Goal: Transaction & Acquisition: Purchase product/service

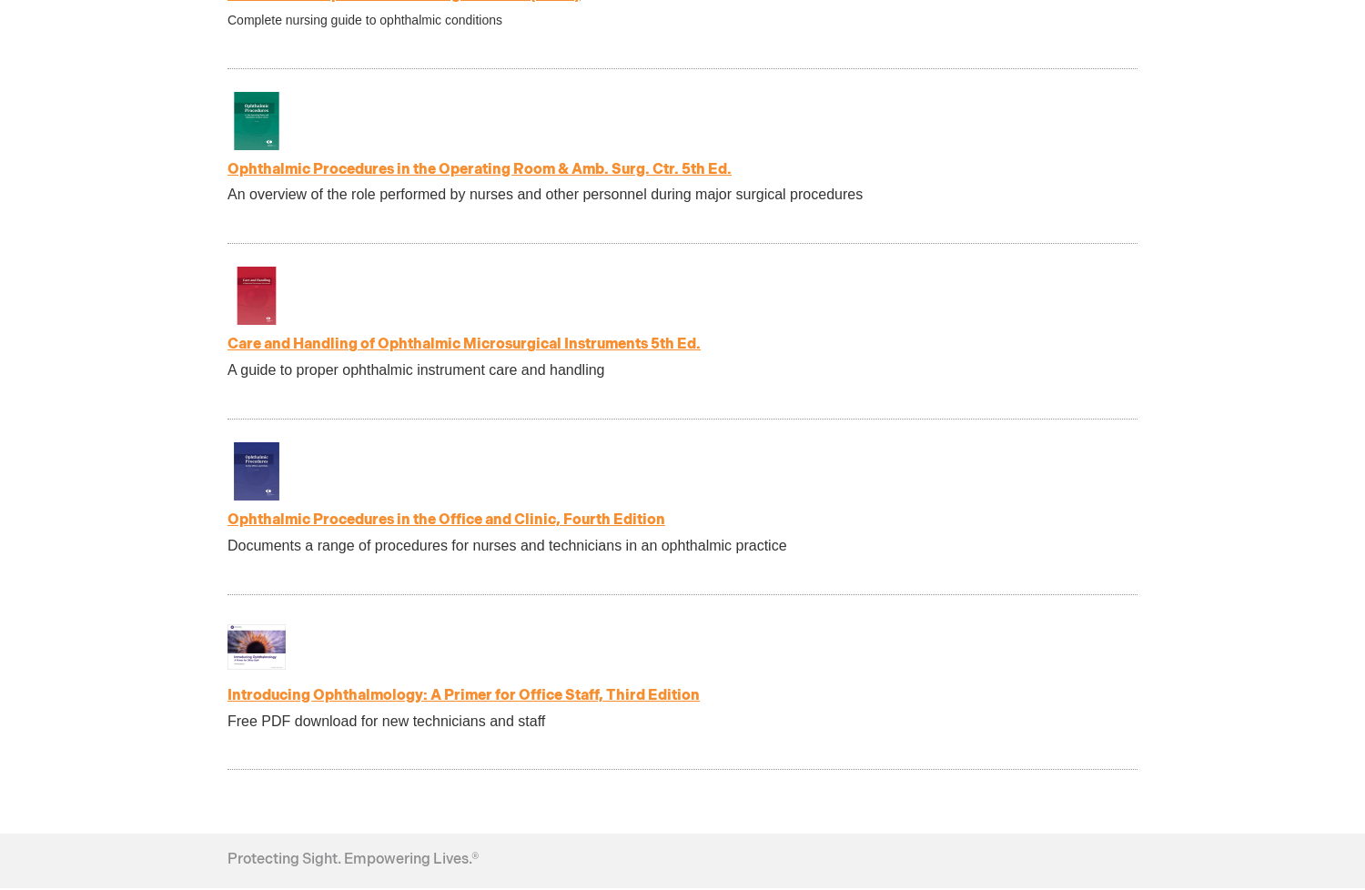
scroll to position [3548, 0]
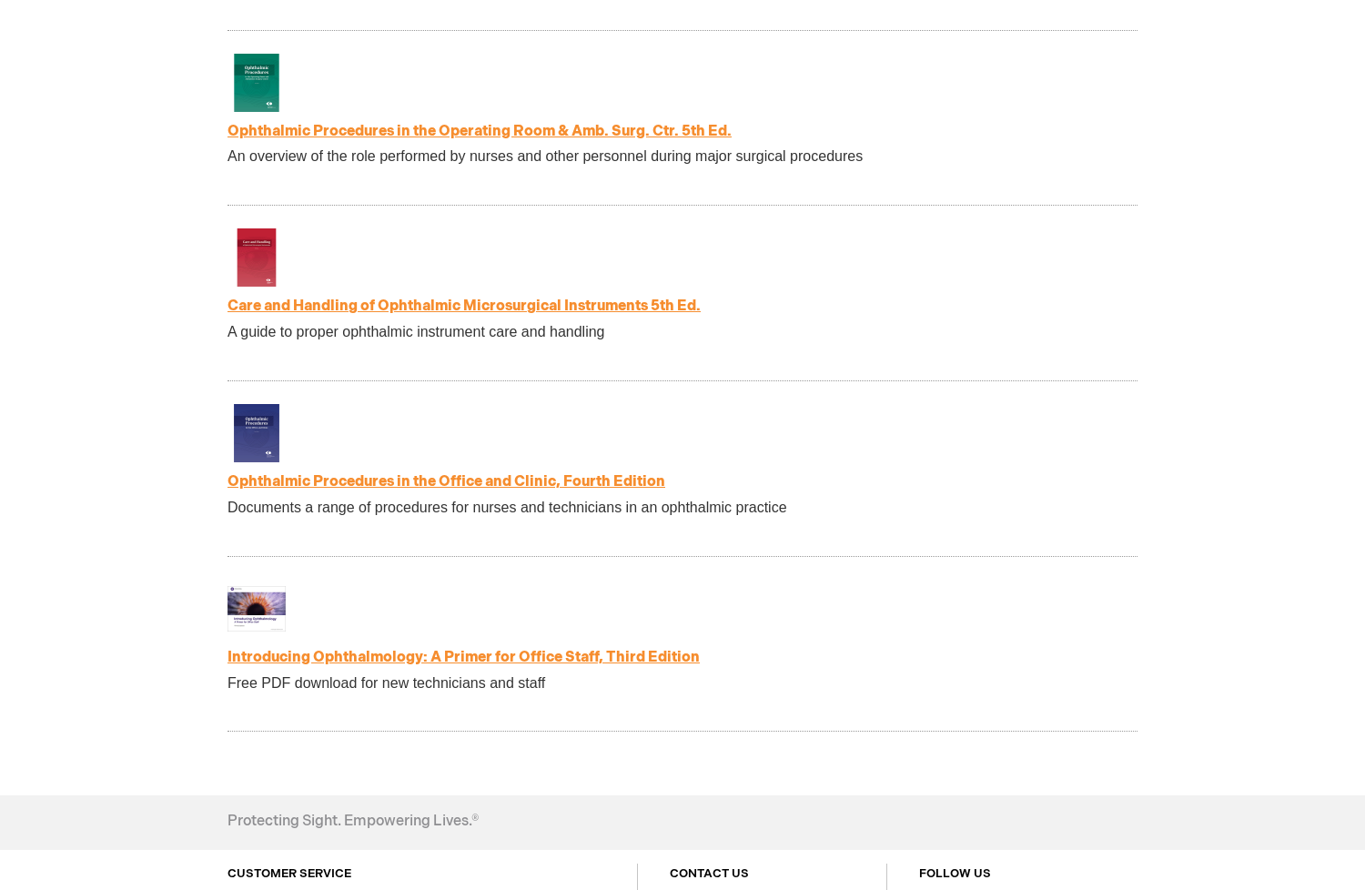
click at [406, 665] on link "Introducing Ophthalmology: A Primer for Office Staff, Third Edition" at bounding box center [463, 657] width 472 height 17
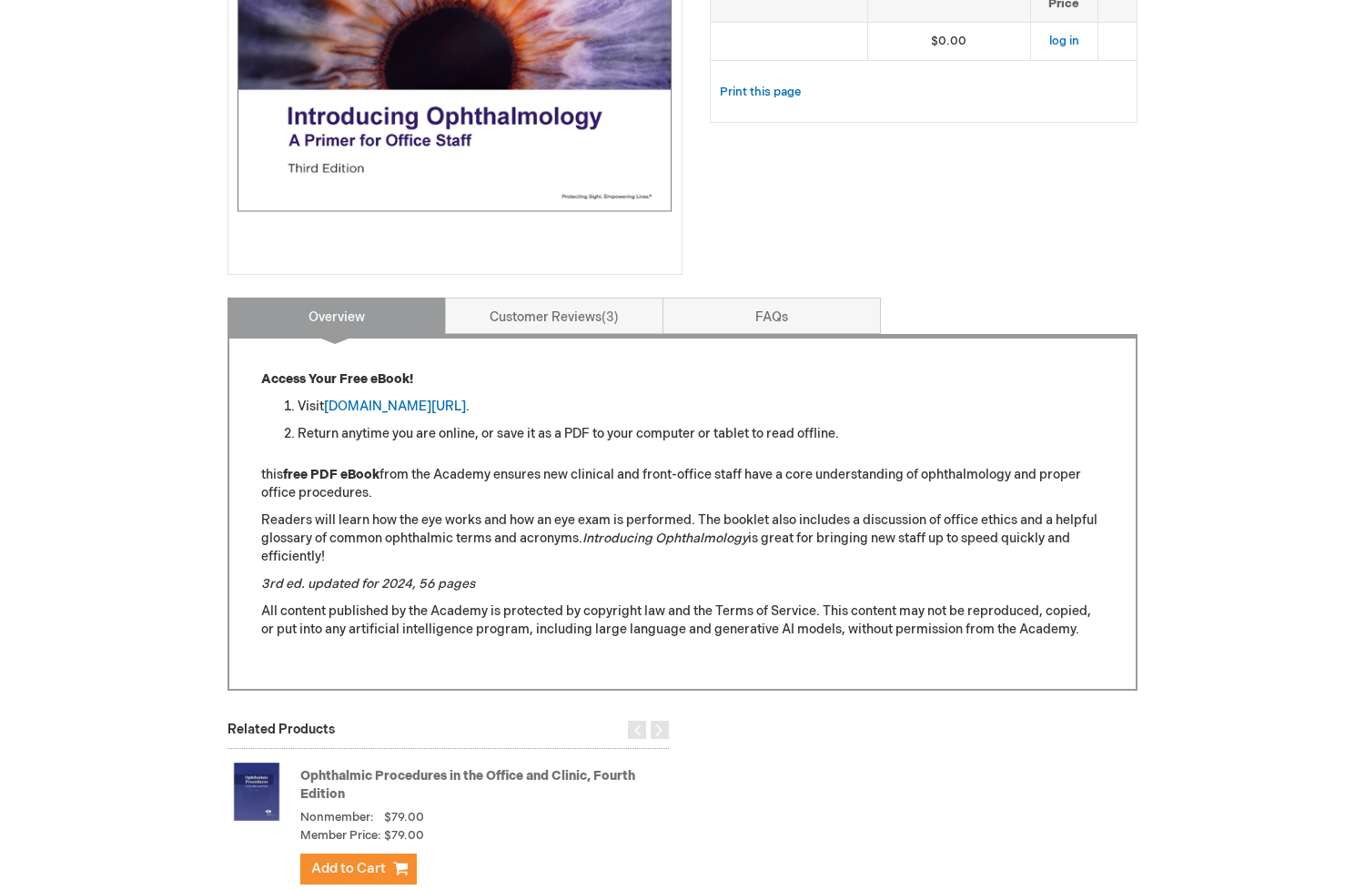
scroll to position [546, 0]
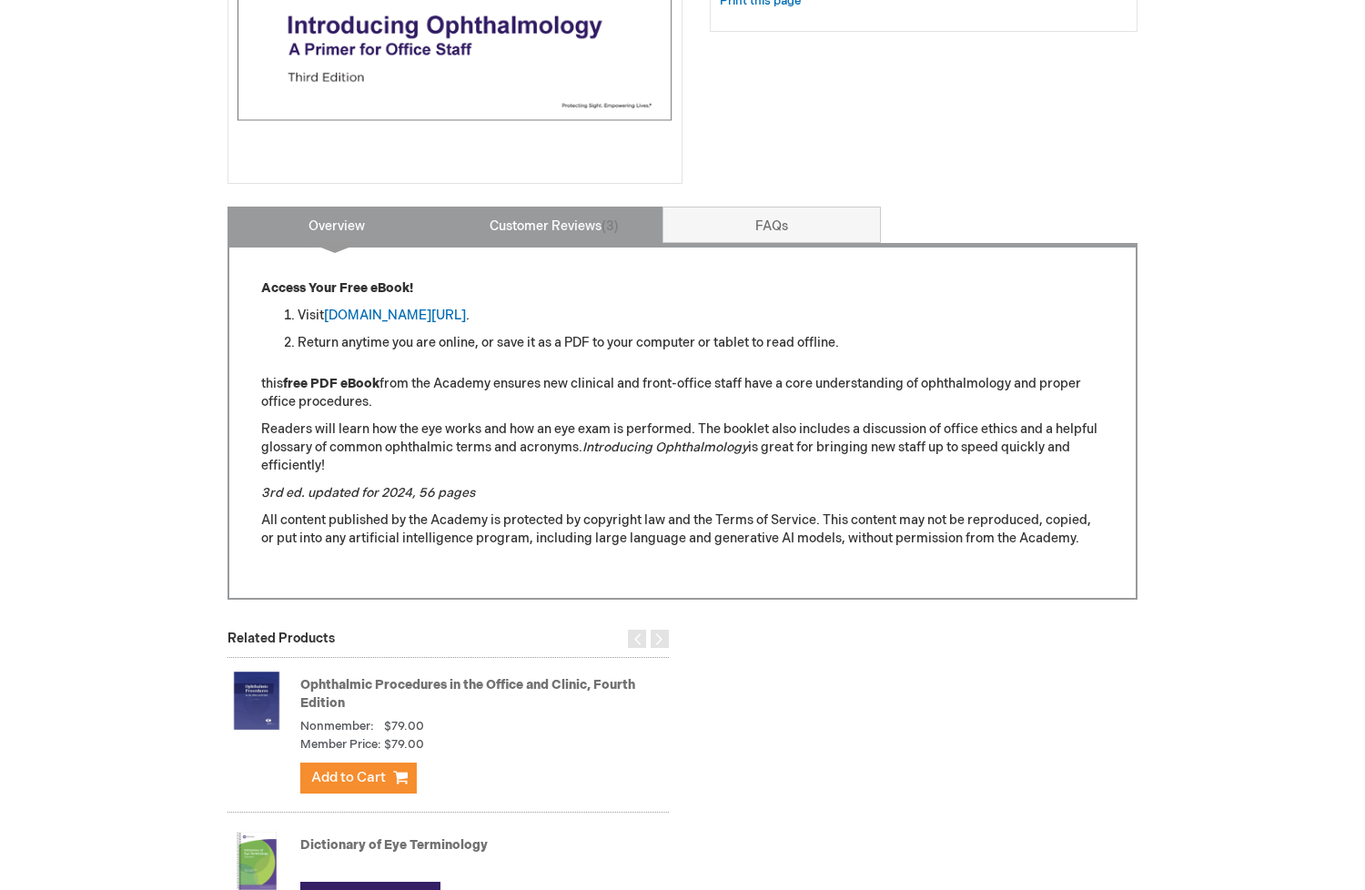
click at [586, 222] on link "Customer Reviews 3" at bounding box center [554, 225] width 218 height 36
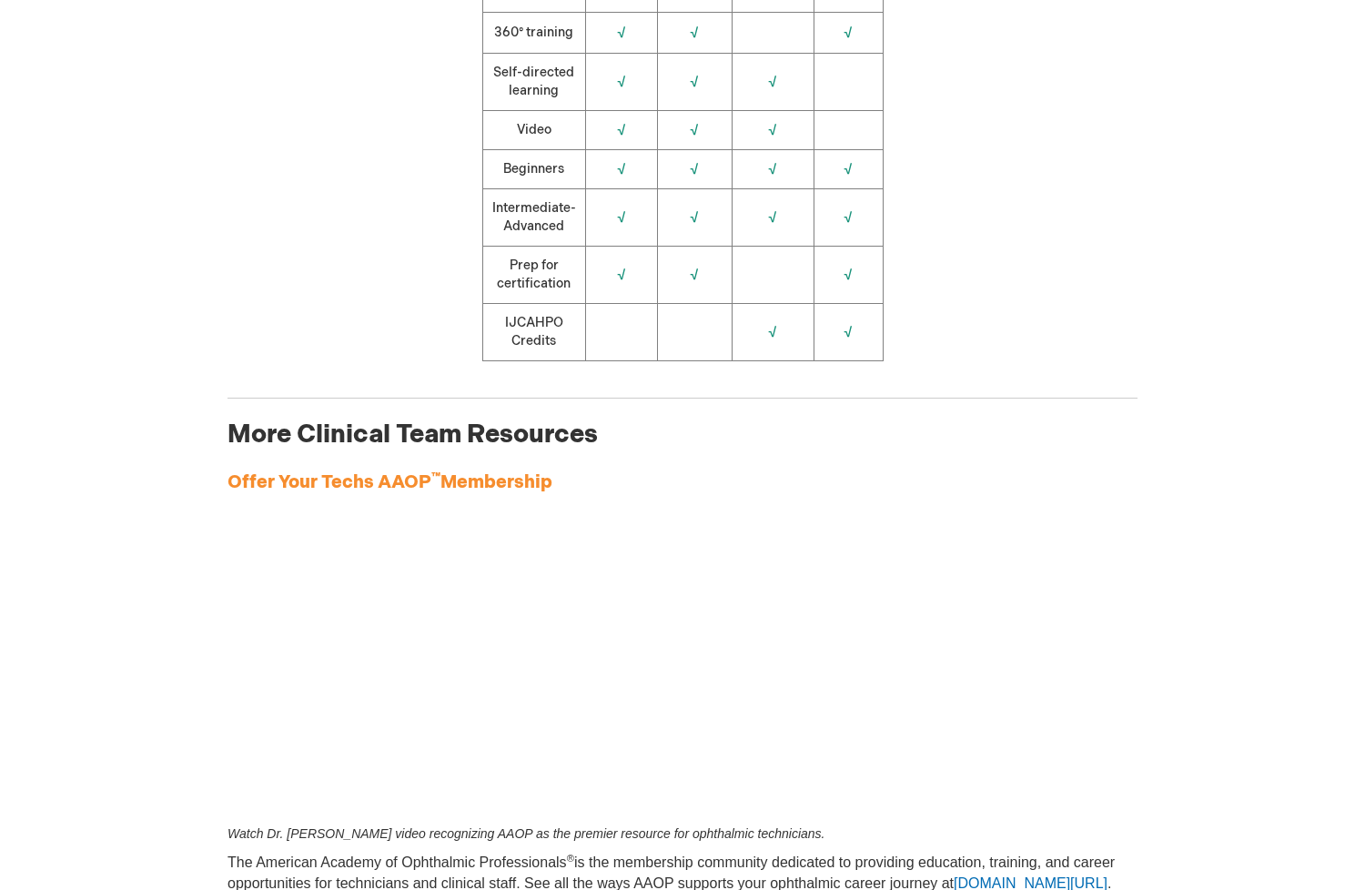
scroll to position [2274, 0]
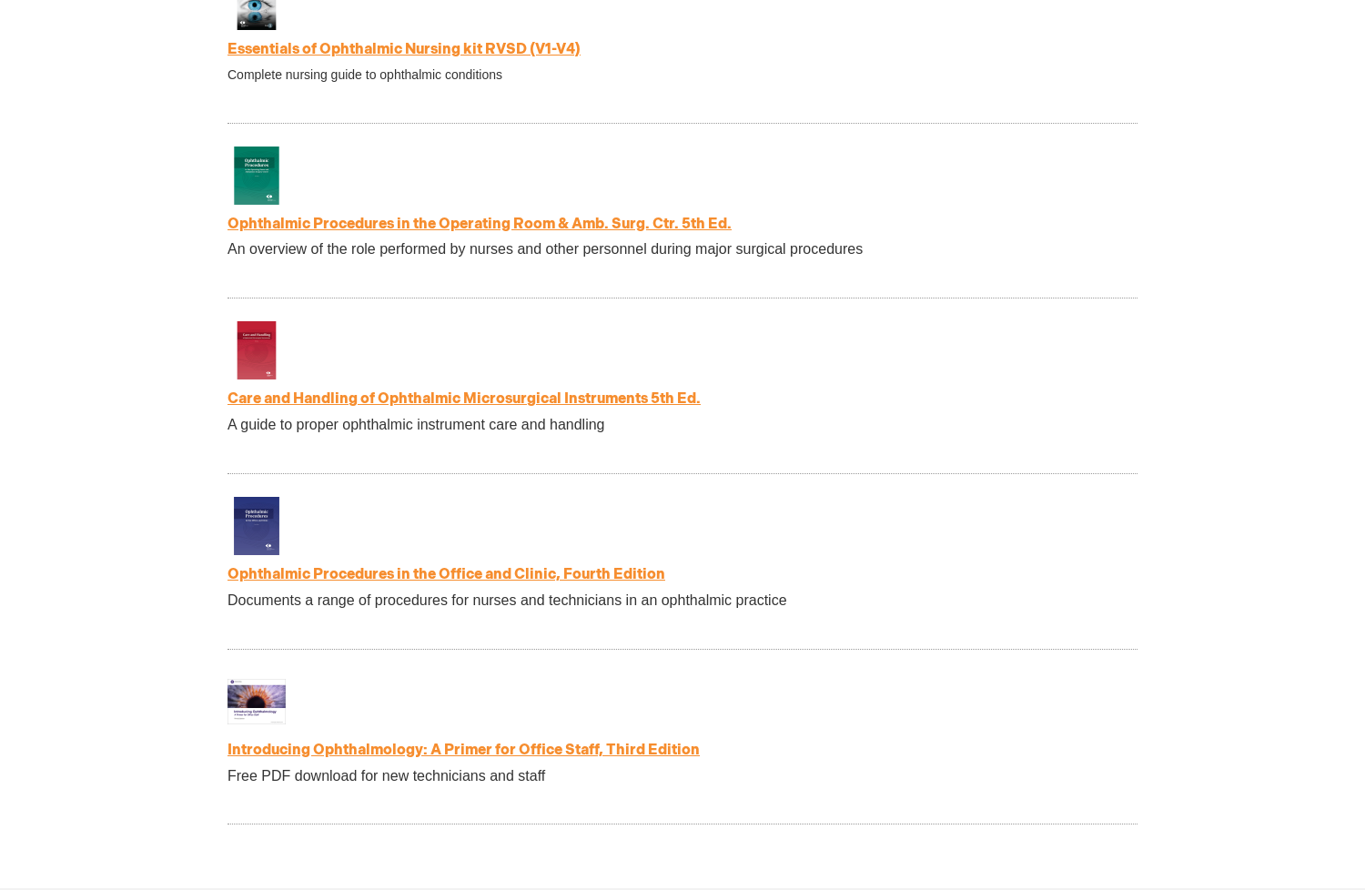
scroll to position [3457, 0]
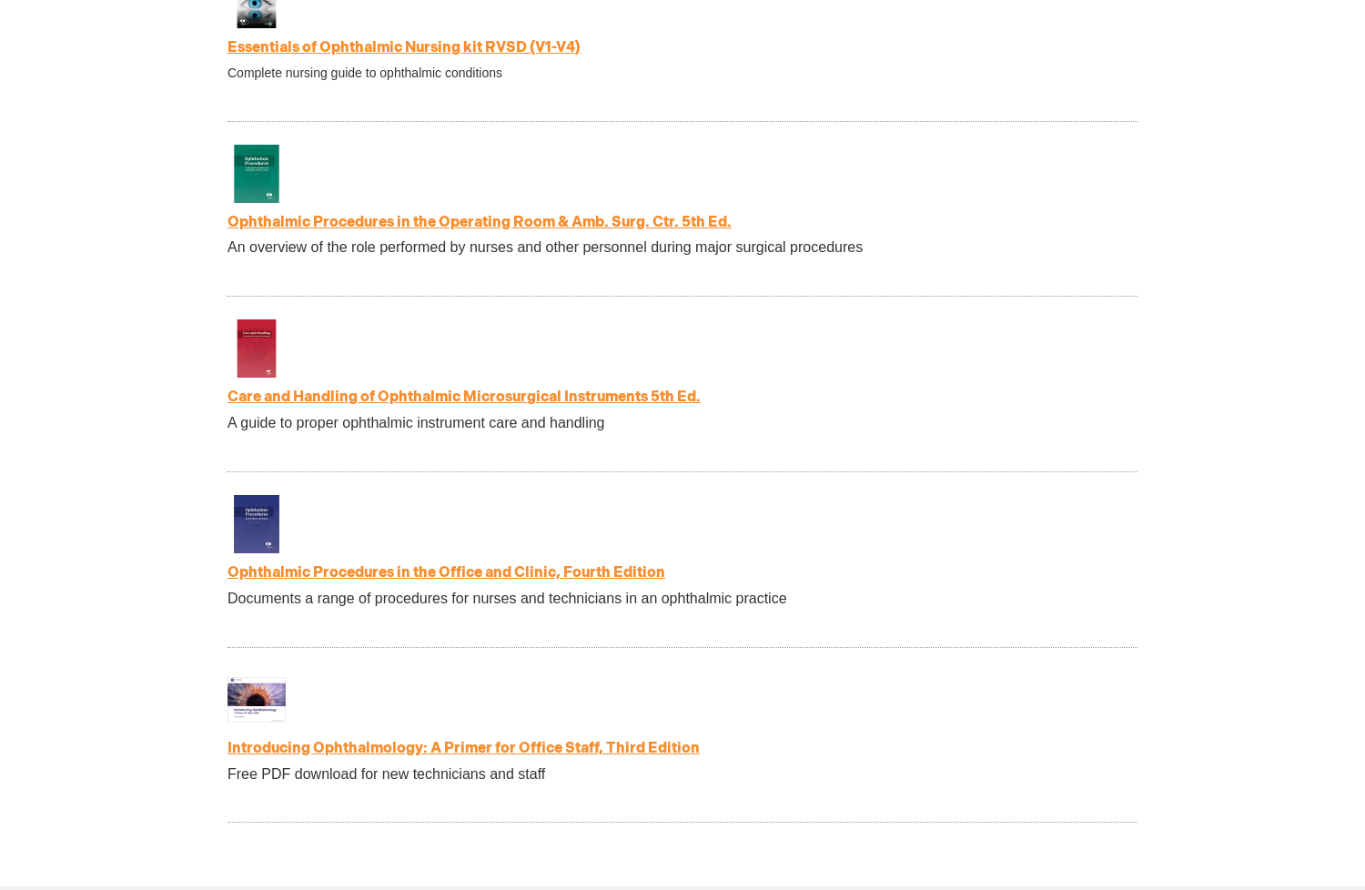
click at [509, 757] on link "Introducing Ophthalmology: A Primer for Office Staff, Third Edition" at bounding box center [463, 748] width 472 height 17
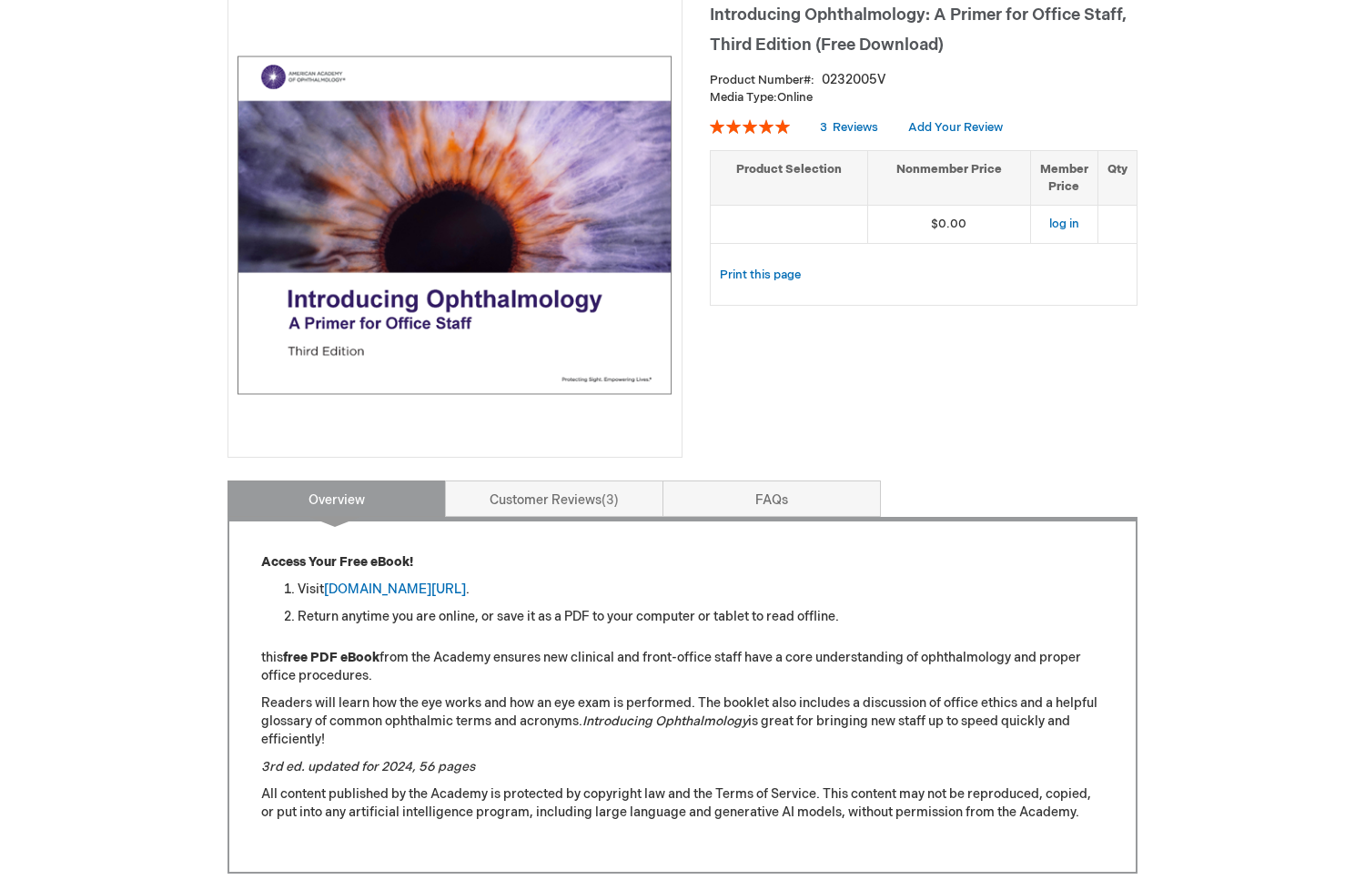
scroll to position [364, 0]
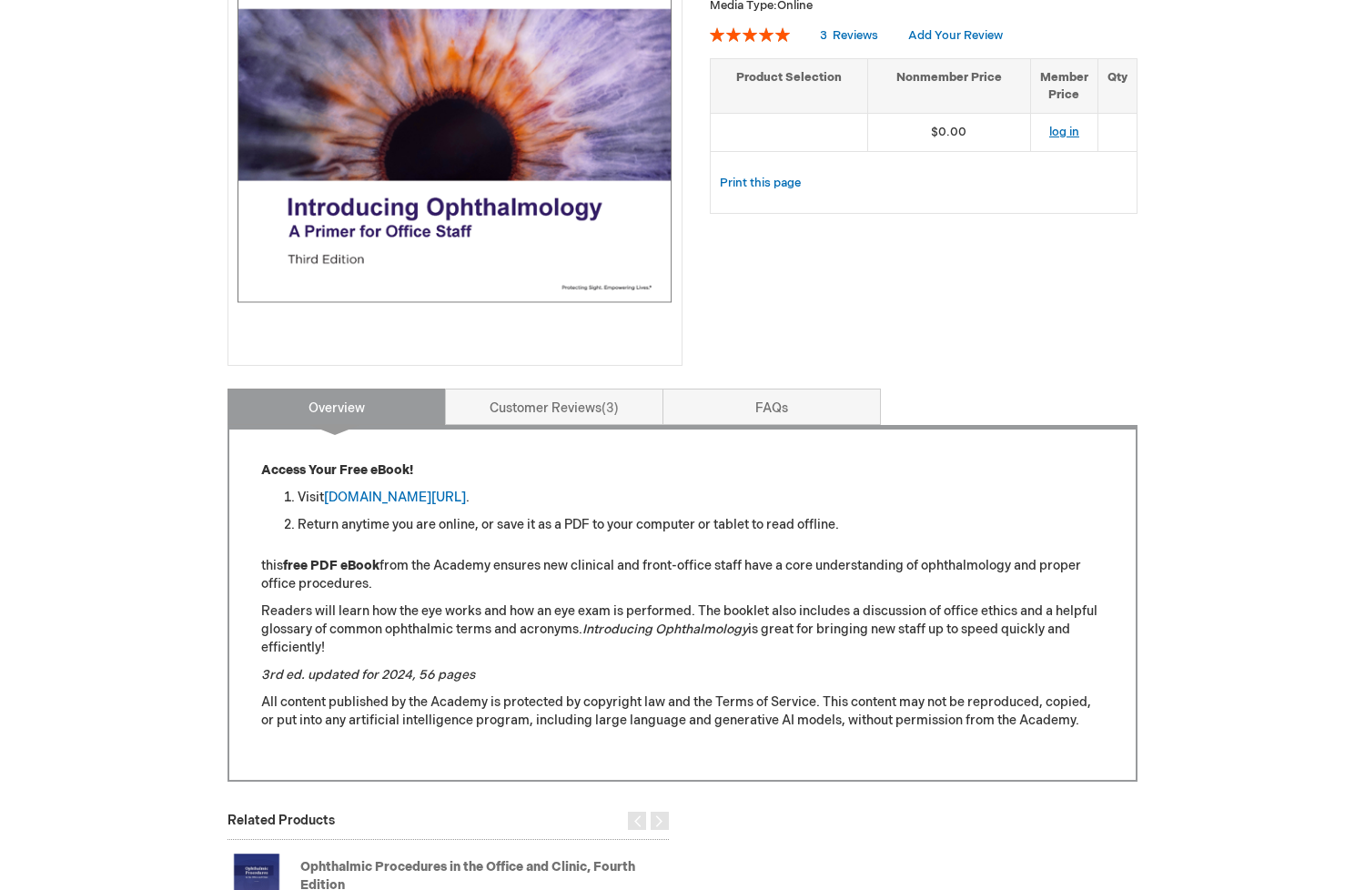
click at [1055, 133] on link "log in" at bounding box center [1064, 132] width 30 height 15
